Goal: Navigation & Orientation: Find specific page/section

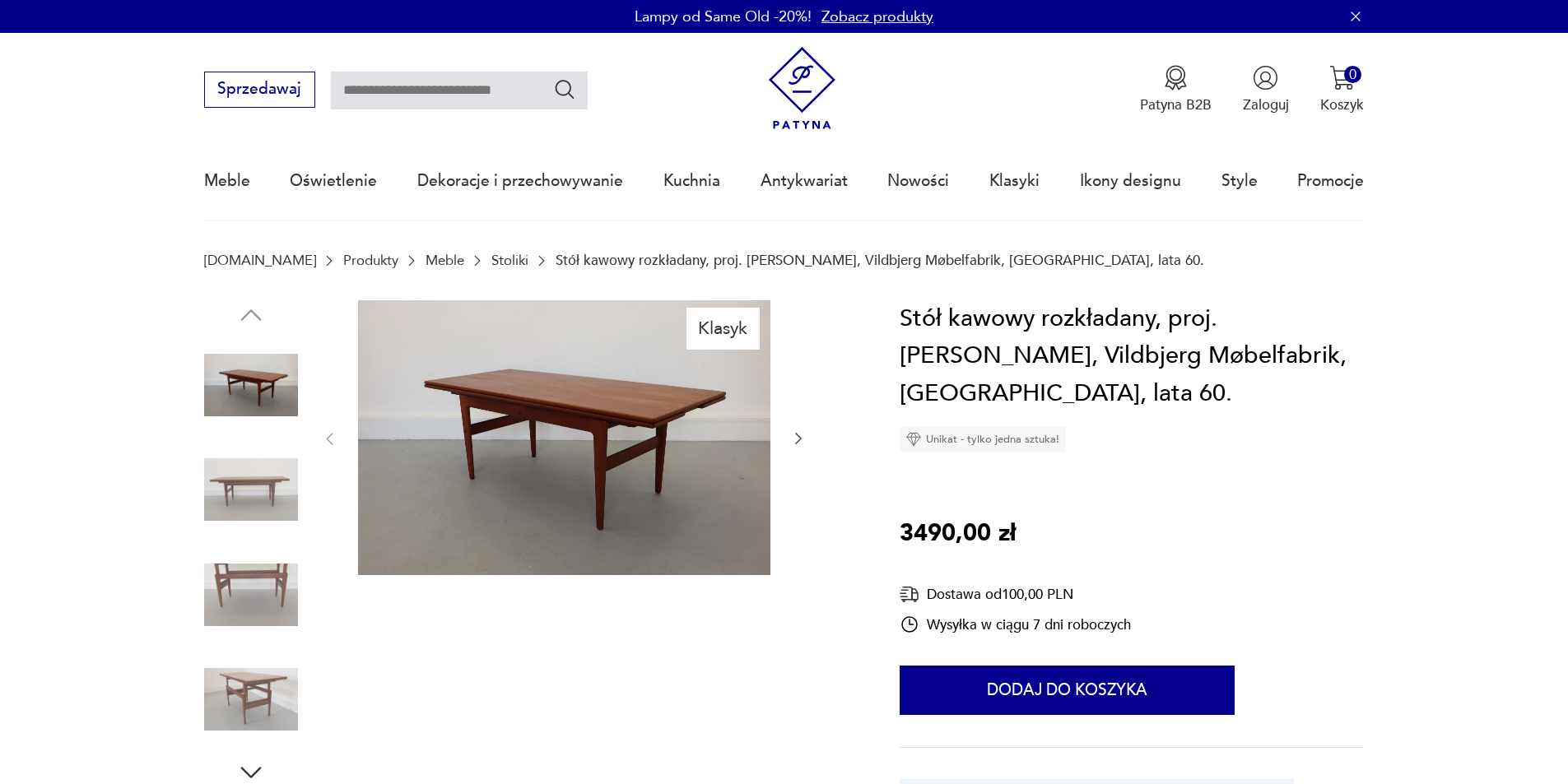
click at [815, 90] on img at bounding box center [802, 88] width 83 height 83
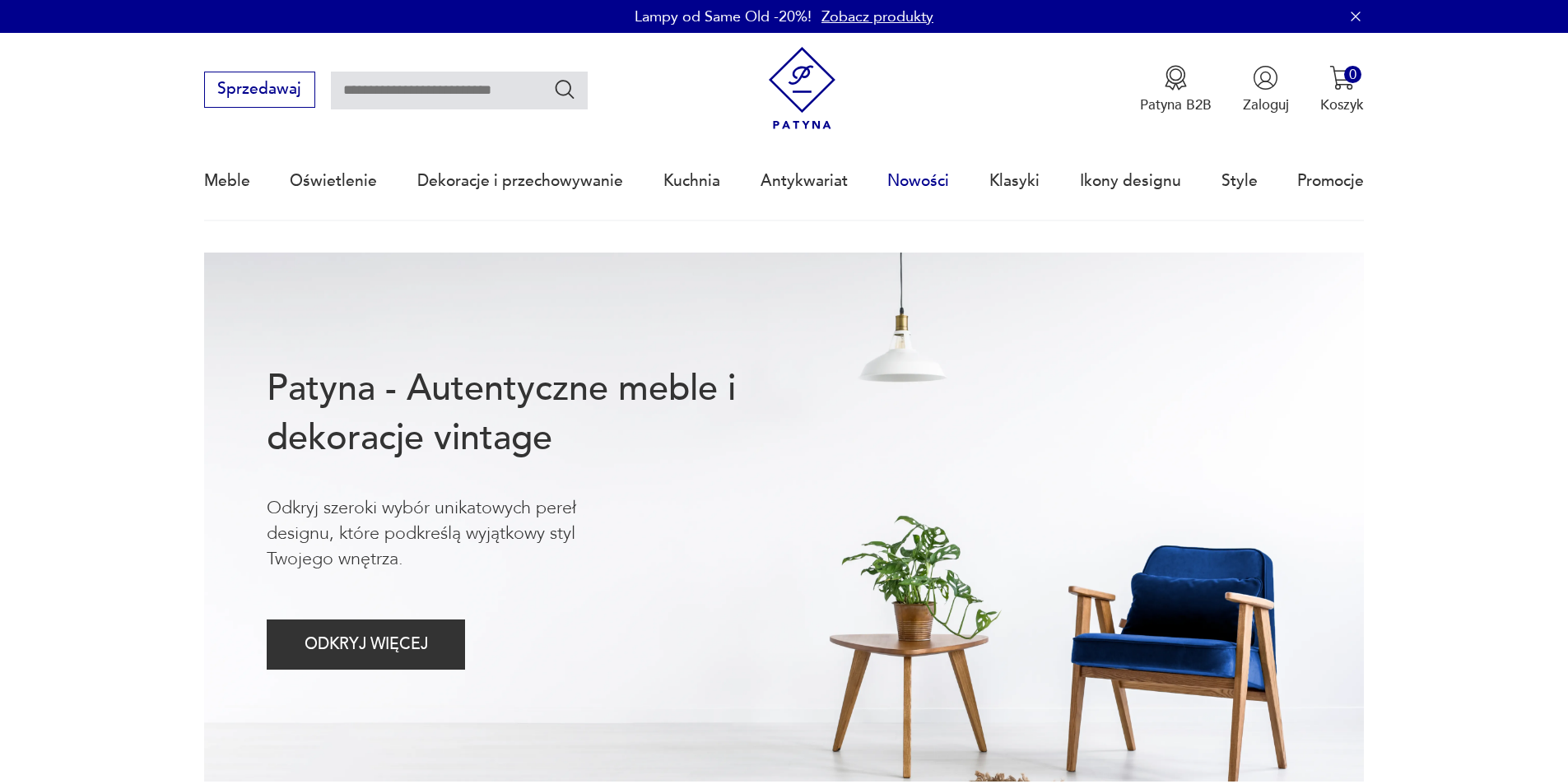
click at [888, 178] on link "Nowości" at bounding box center [919, 181] width 62 height 76
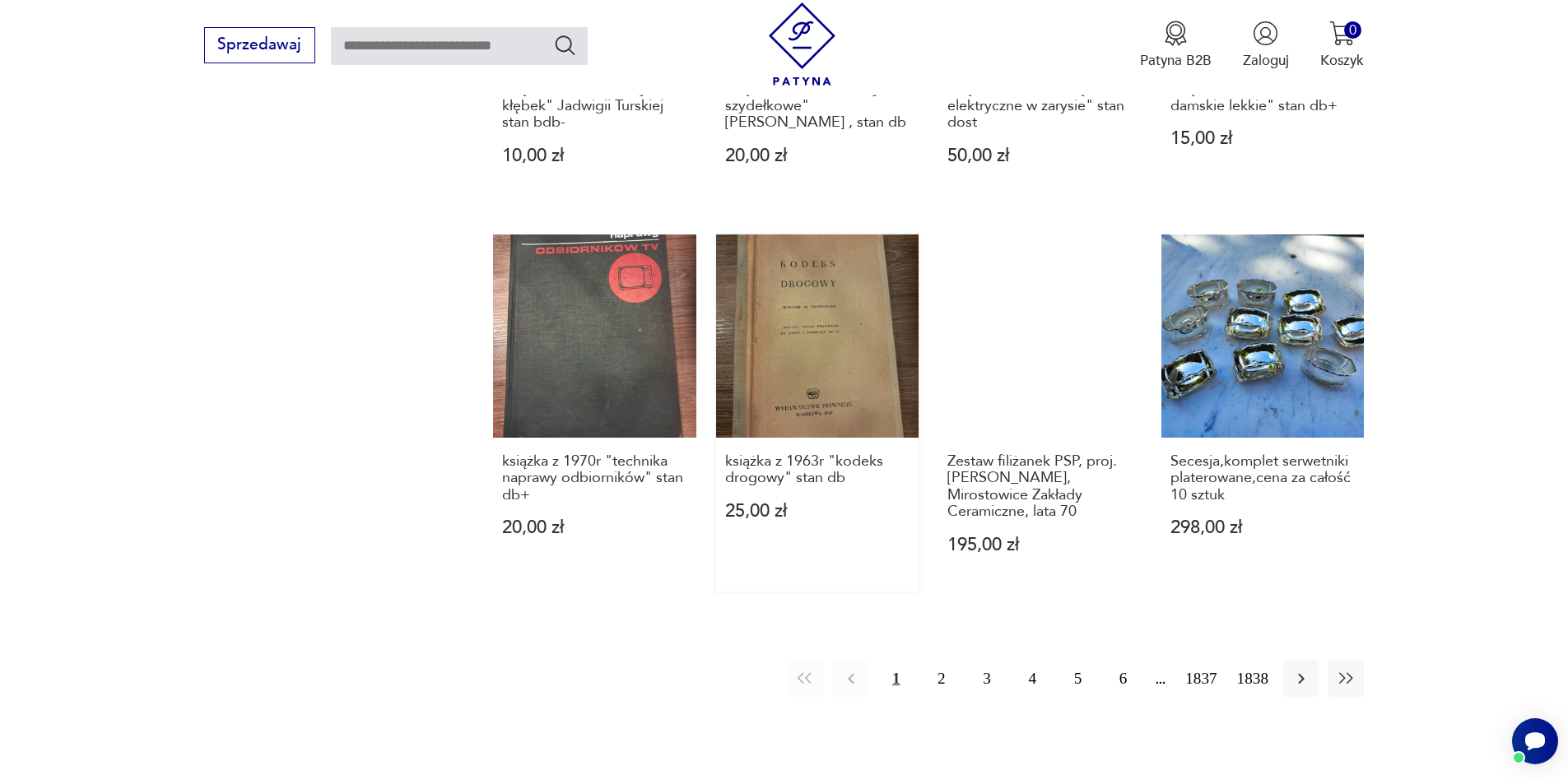
scroll to position [1594, 0]
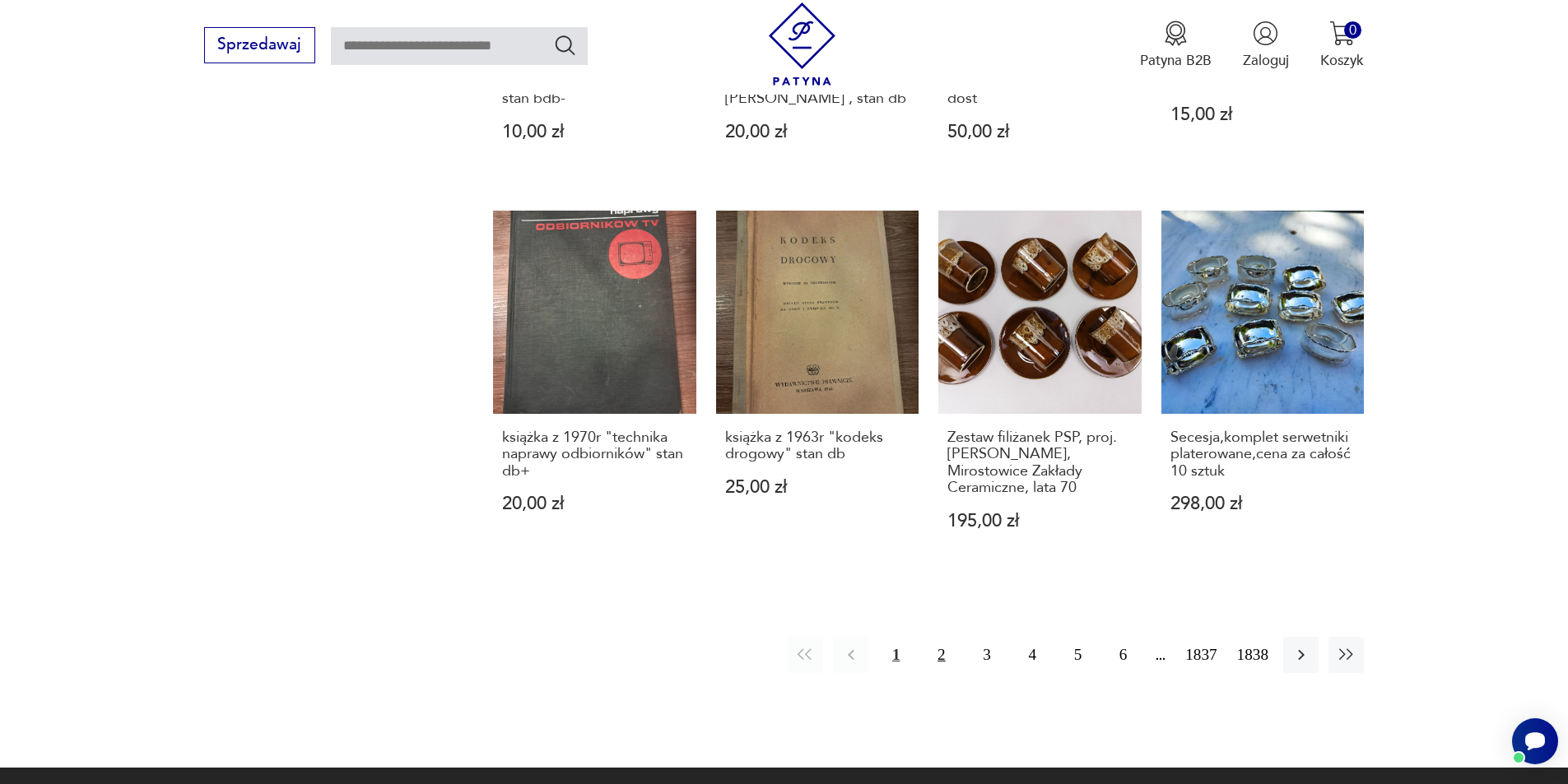
click at [939, 636] on button "2" at bounding box center [940, 654] width 36 height 36
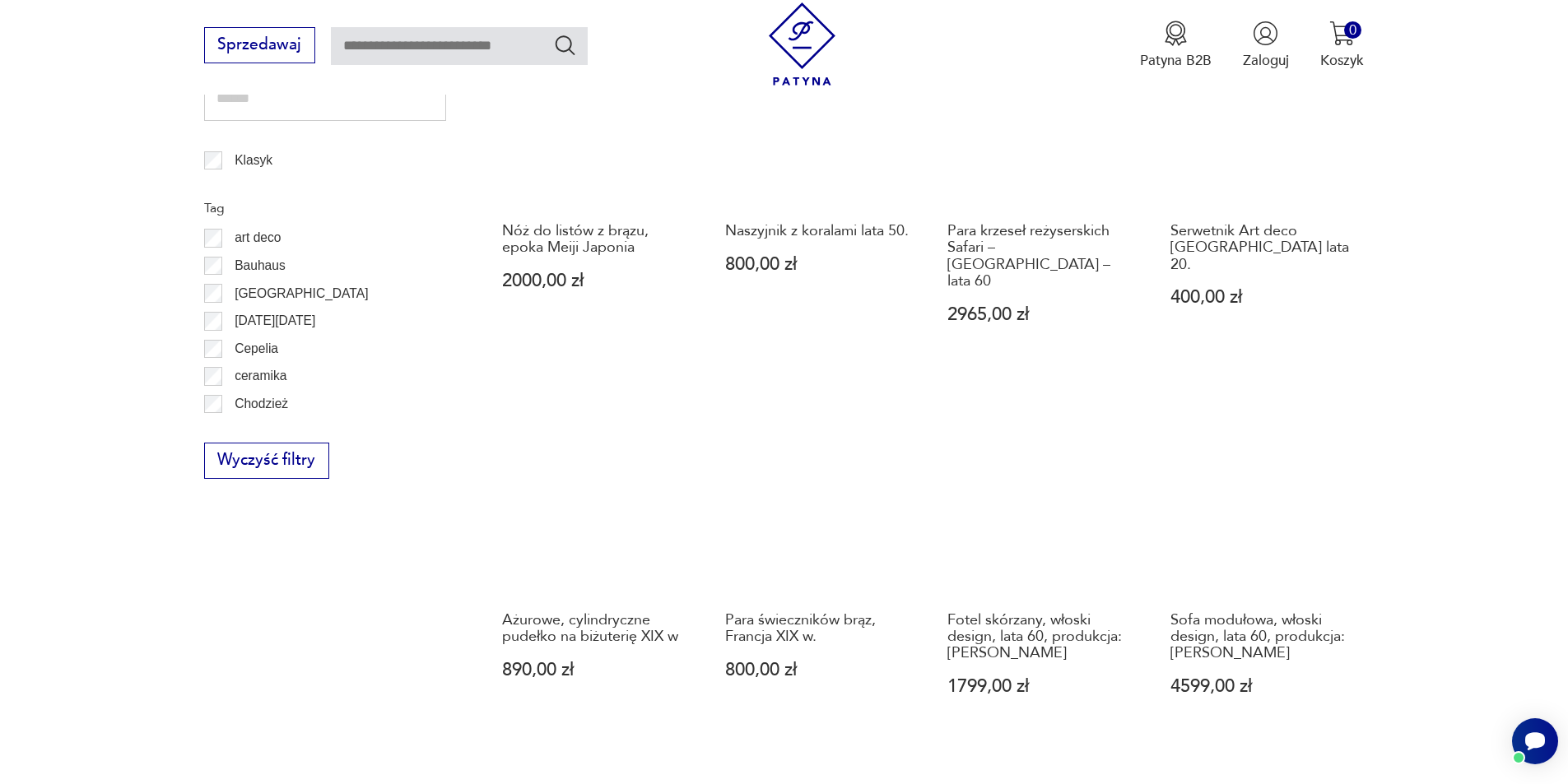
scroll to position [1266, 0]
